Goal: Information Seeking & Learning: Learn about a topic

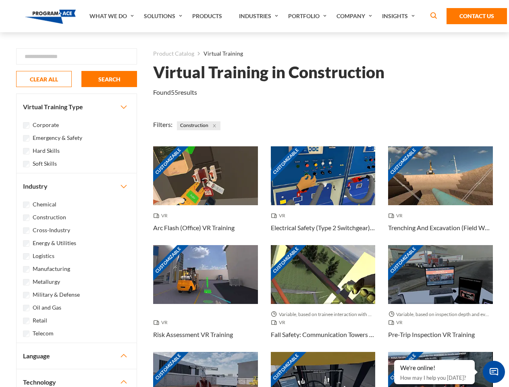
click at [112, 16] on link "What We Do" at bounding box center [112, 16] width 54 height 32
click at [164, 16] on link "Solutions" at bounding box center [164, 16] width 48 height 32
click at [259, 16] on link "Industries" at bounding box center [259, 16] width 49 height 32
click at [356, 16] on link "Company" at bounding box center [355, 16] width 46 height 32
click at [400, 16] on link "Insights" at bounding box center [399, 16] width 43 height 32
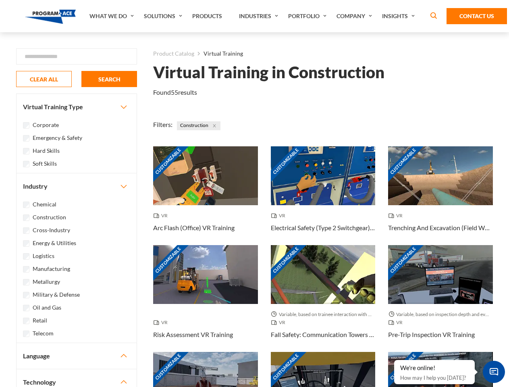
click at [0, 0] on div "Blog White Papers News" at bounding box center [0, 0] width 0 height 0
click at [0, 0] on strong "How Virtual Learning Can Enhance Workforce Productivity: A Guide for L&D Manage…" at bounding box center [0, 0] width 0 height 0
click at [493, 371] on span "Minimize live chat window" at bounding box center [493, 371] width 29 height 29
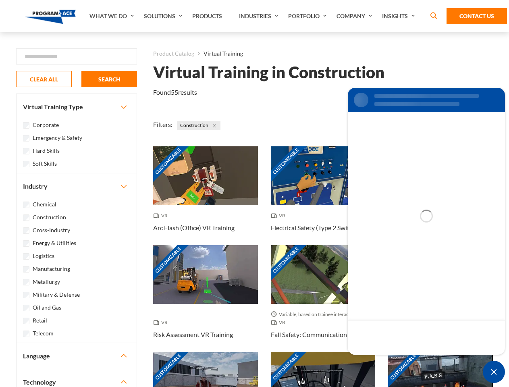
click at [394, 360] on div "Customizable" at bounding box center [440, 381] width 105 height 59
